Goal: Information Seeking & Learning: Learn about a topic

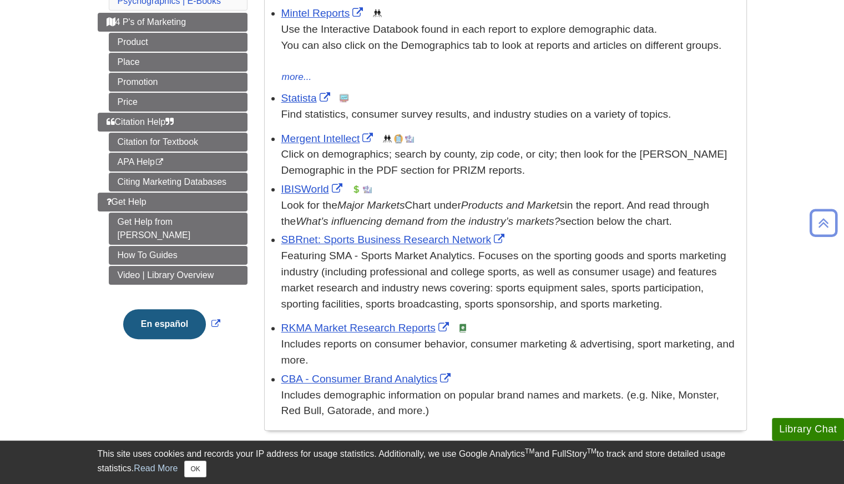
scroll to position [237, 0]
click at [302, 188] on link "IBISWorld" at bounding box center [313, 189] width 64 height 12
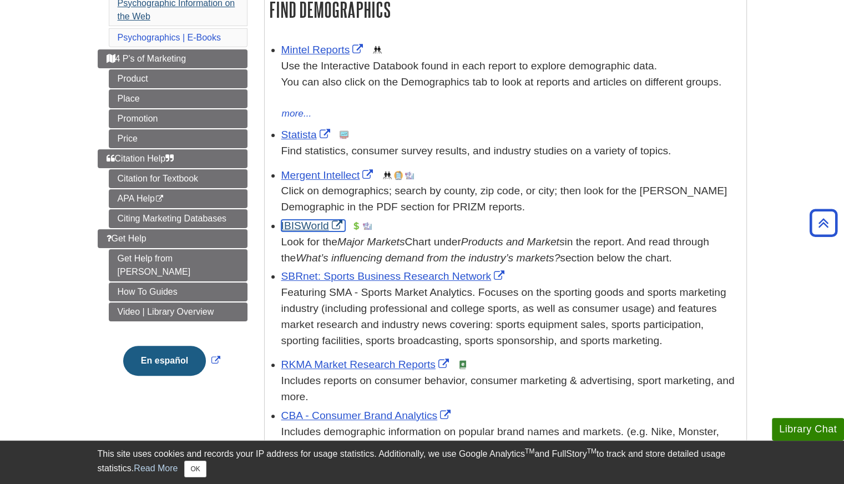
scroll to position [201, 0]
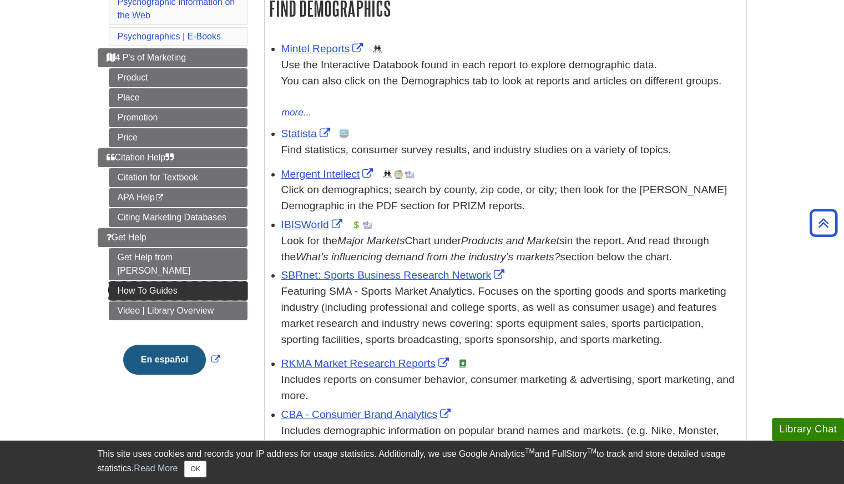
click at [140, 281] on link "How To Guides" at bounding box center [178, 290] width 139 height 19
click at [149, 281] on link "How To Guides" at bounding box center [178, 290] width 139 height 19
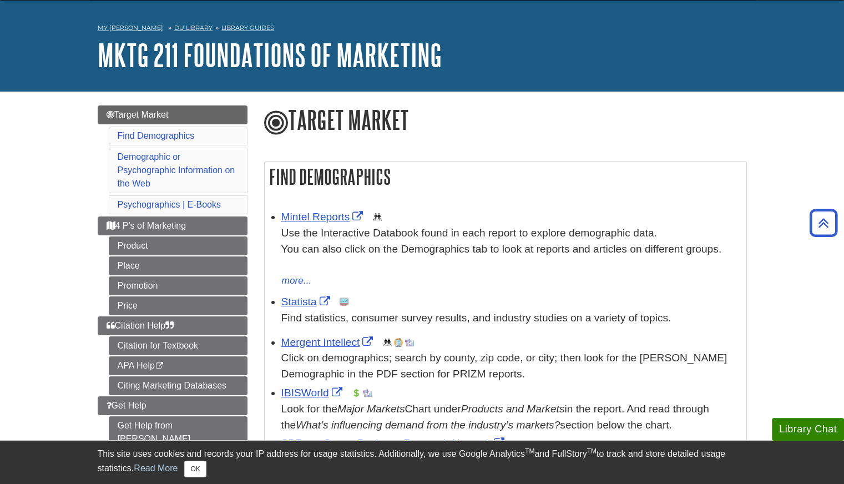
scroll to position [0, 0]
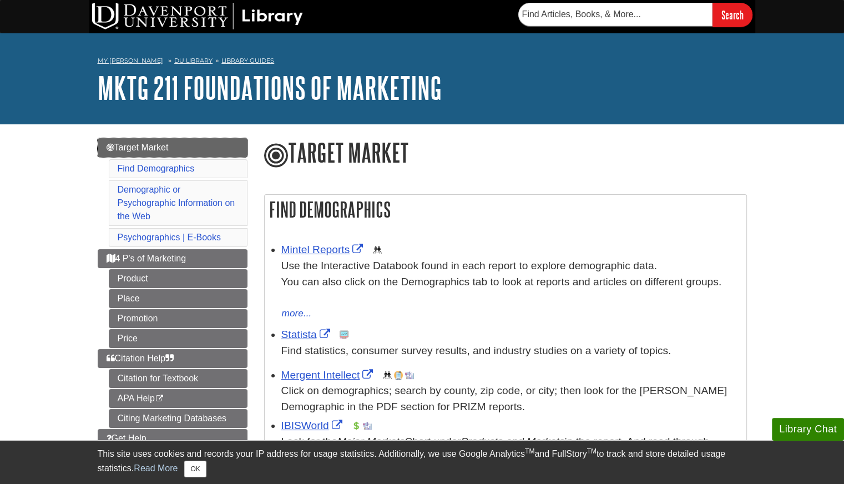
click at [138, 147] on span "Target Market" at bounding box center [138, 147] width 62 height 9
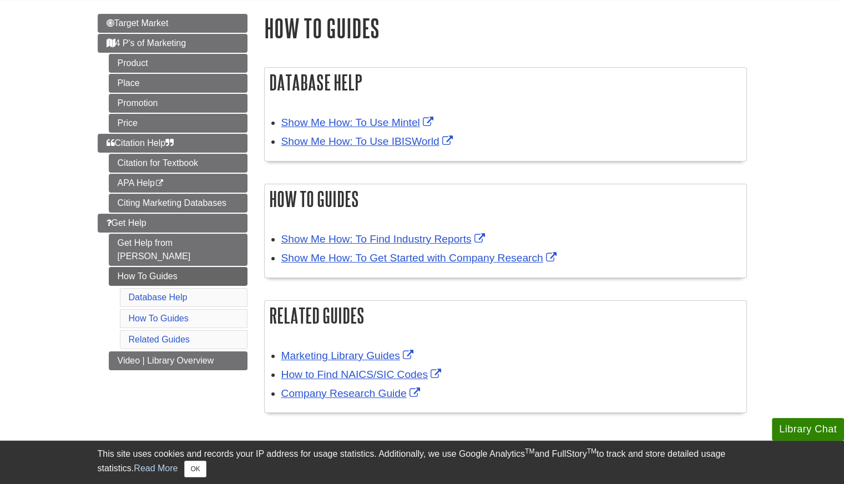
scroll to position [135, 0]
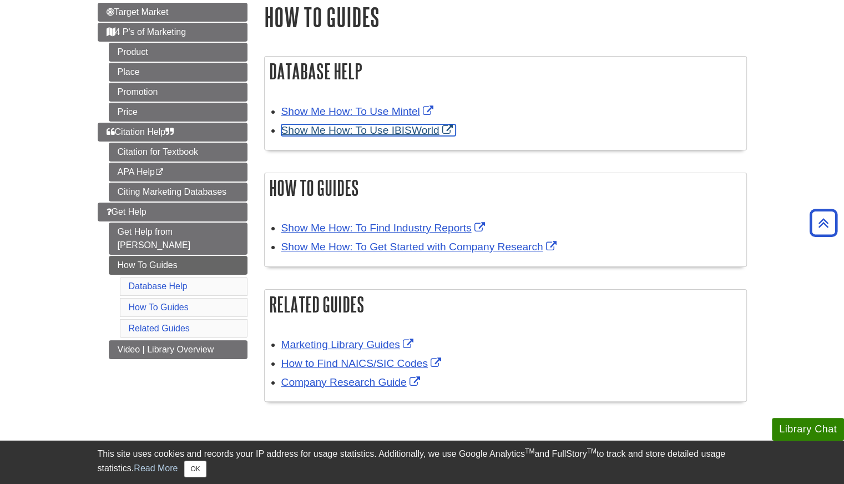
click at [371, 134] on link "Show Me How: To Use IBISWorld" at bounding box center [368, 130] width 174 height 12
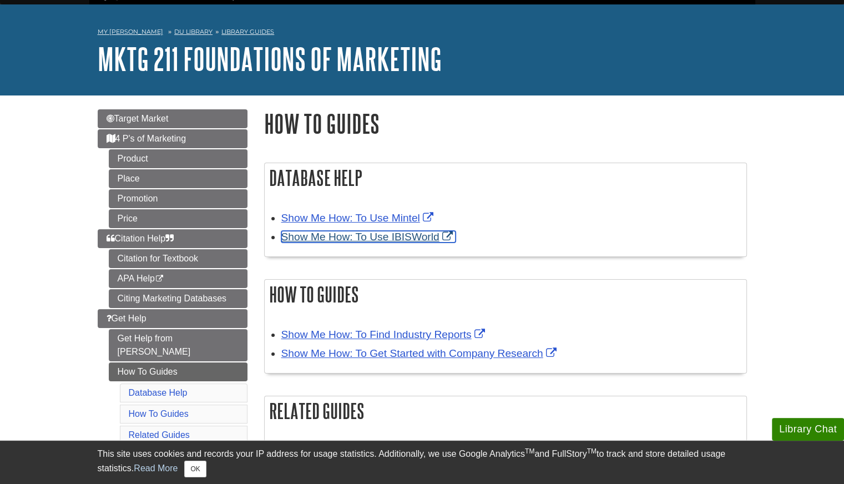
scroll to position [31, 0]
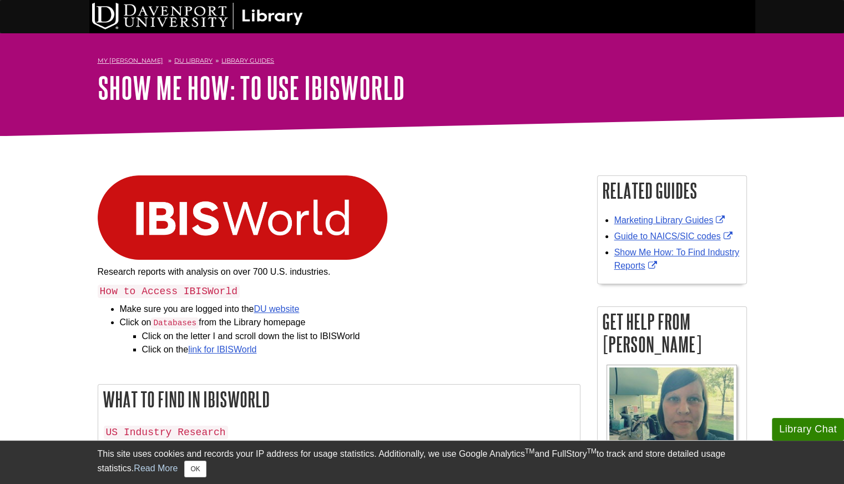
scroll to position [147, 0]
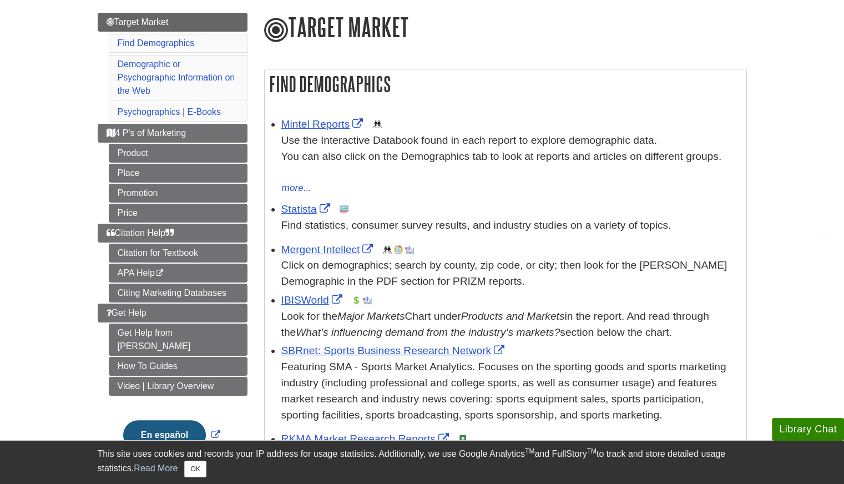
scroll to position [126, 0]
click at [300, 298] on link "IBISWorld" at bounding box center [313, 300] width 64 height 12
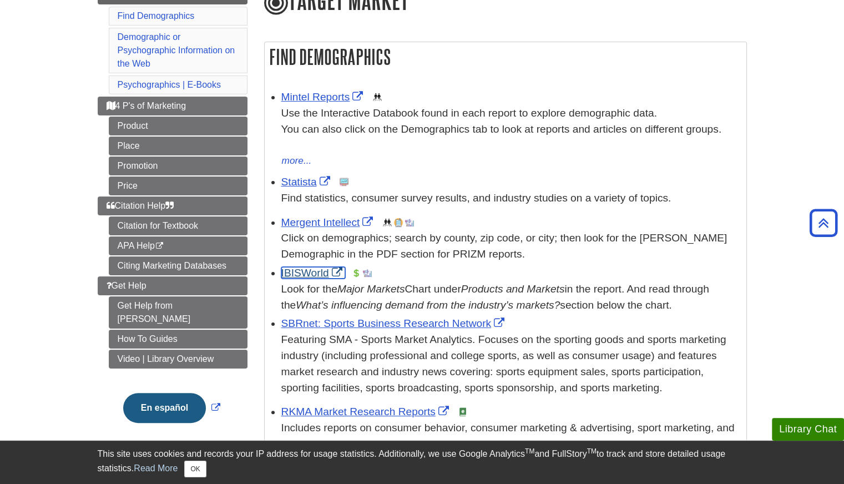
scroll to position [154, 0]
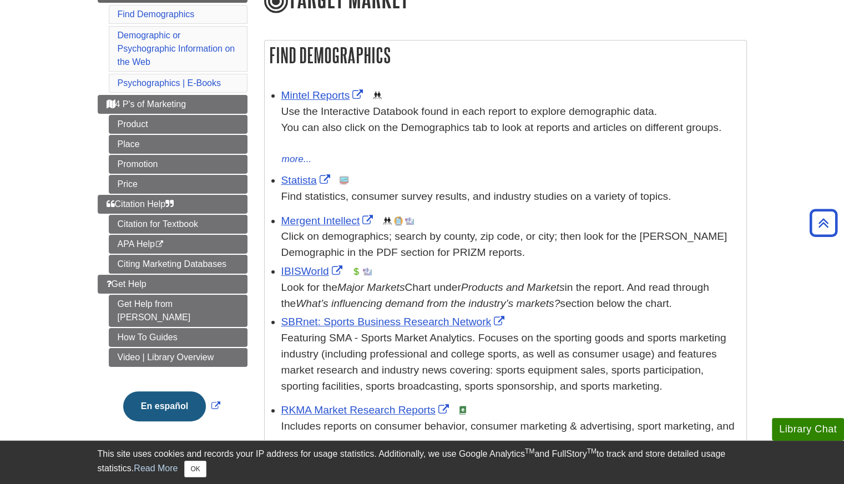
click at [311, 87] on li "Mintel Reports This link opens in a new window Use the Interactive Databook fou…" at bounding box center [511, 126] width 460 height 82
click at [316, 94] on link "Mintel Reports" at bounding box center [323, 95] width 85 height 12
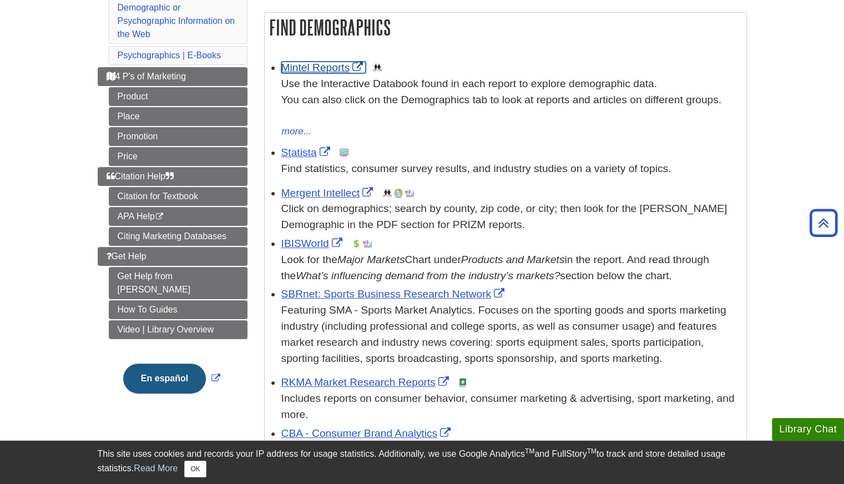
scroll to position [0, 0]
